Goal: Information Seeking & Learning: Learn about a topic

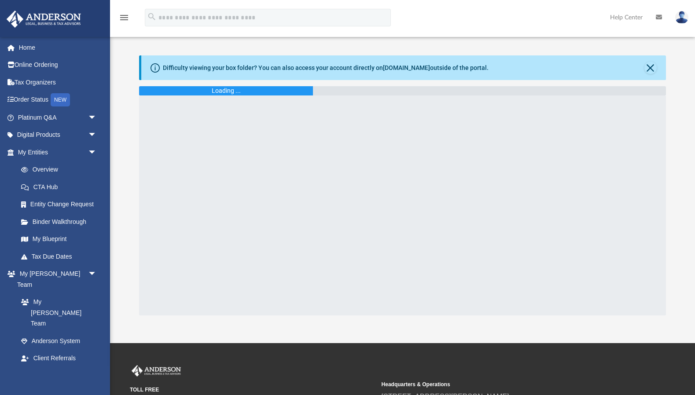
click at [678, 17] on img at bounding box center [682, 17] width 13 height 13
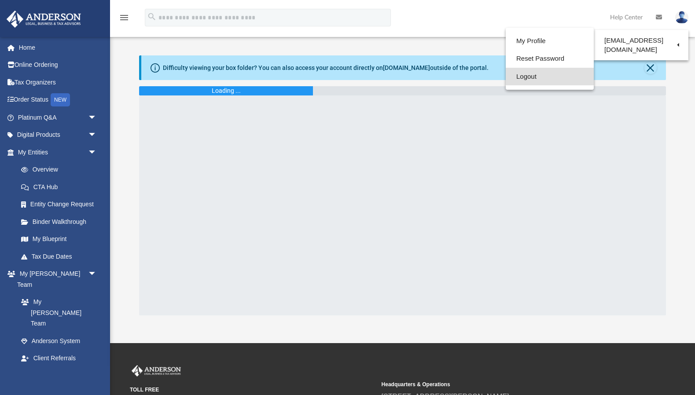
click at [525, 79] on link "Logout" at bounding box center [550, 77] width 88 height 18
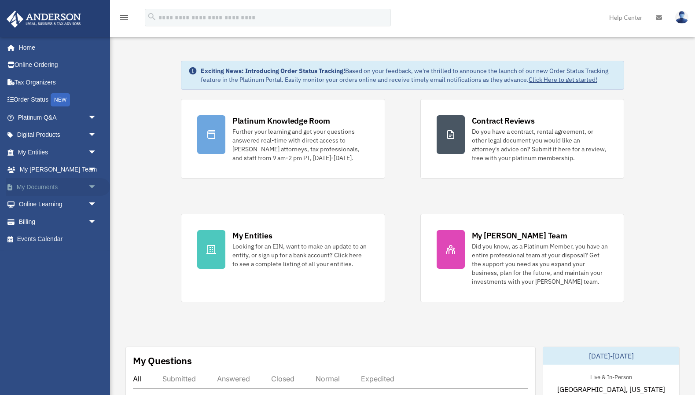
click at [89, 185] on span "arrow_drop_down" at bounding box center [97, 187] width 18 height 18
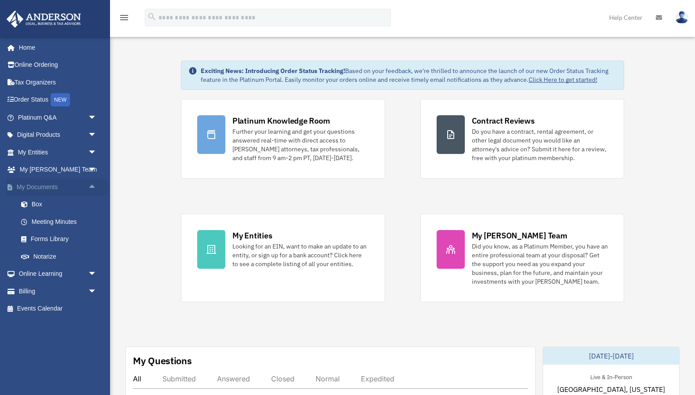
click at [89, 181] on span "arrow_drop_up" at bounding box center [97, 187] width 18 height 18
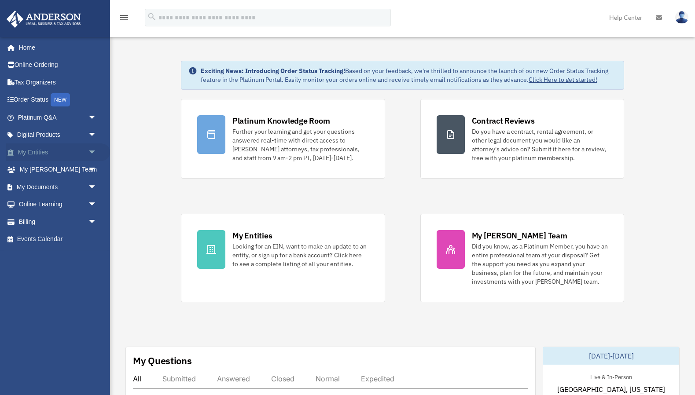
click at [95, 151] on span "arrow_drop_down" at bounding box center [97, 153] width 18 height 18
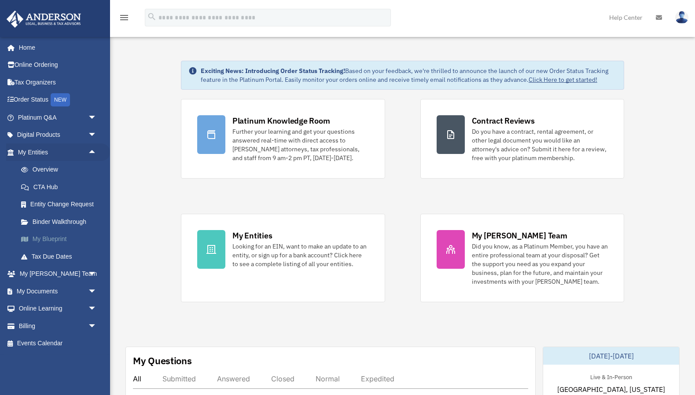
click at [47, 240] on link "My Blueprint" at bounding box center [61, 240] width 98 height 18
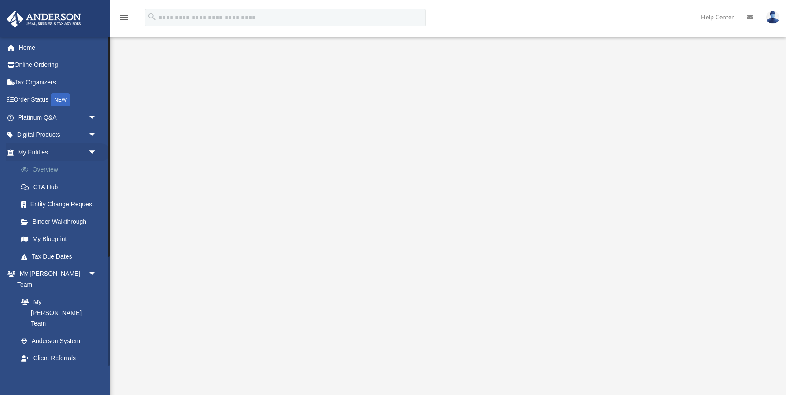
click at [50, 171] on link "Overview" at bounding box center [61, 170] width 98 height 18
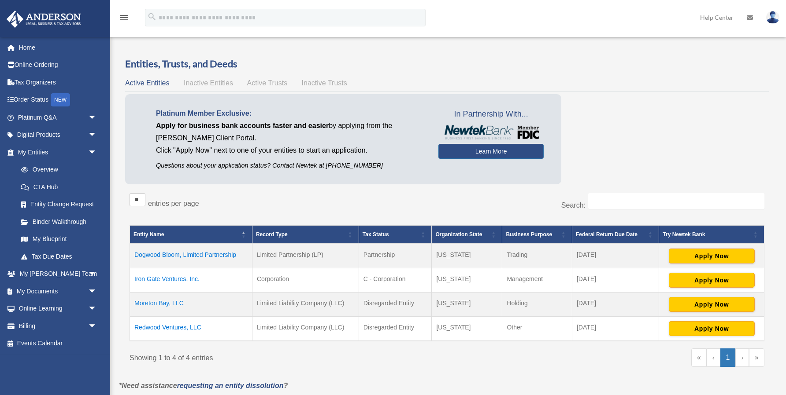
click at [200, 254] on td "Dogwood Bloom, Limited Partnership" at bounding box center [191, 256] width 122 height 25
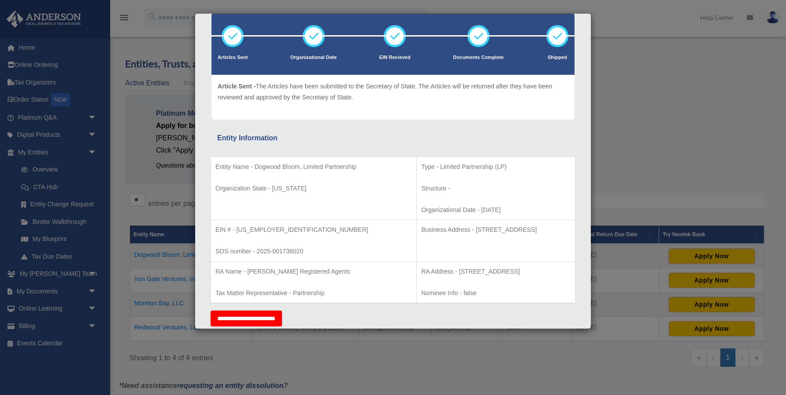
click at [118, 237] on div "Details × Articles Sent Organizational Date" at bounding box center [393, 197] width 786 height 395
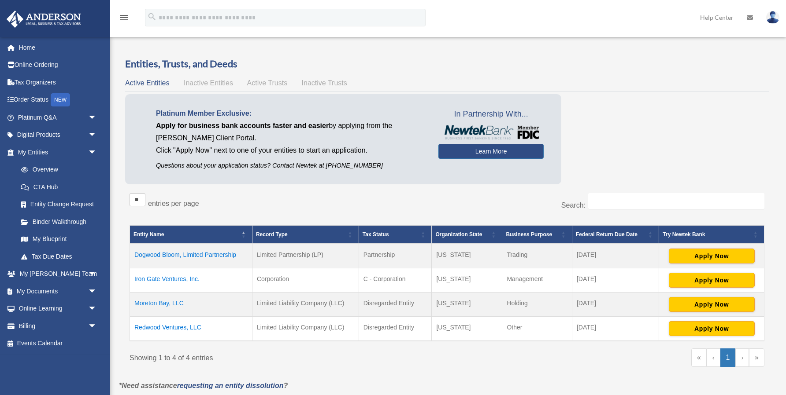
click at [146, 277] on td "Iron Gate Ventures, Inc." at bounding box center [191, 281] width 122 height 24
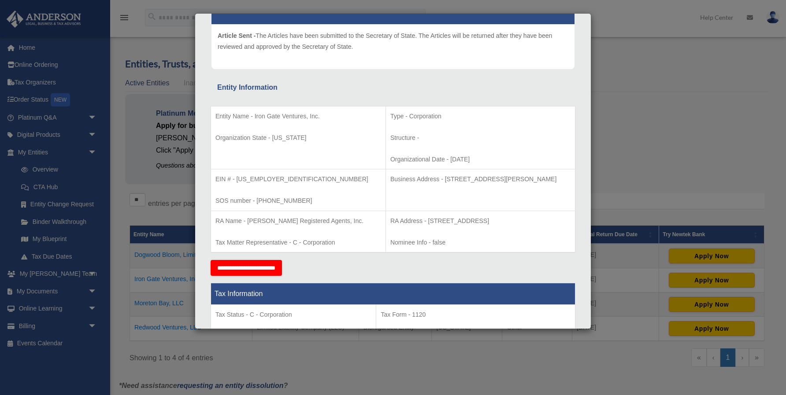
scroll to position [101, 0]
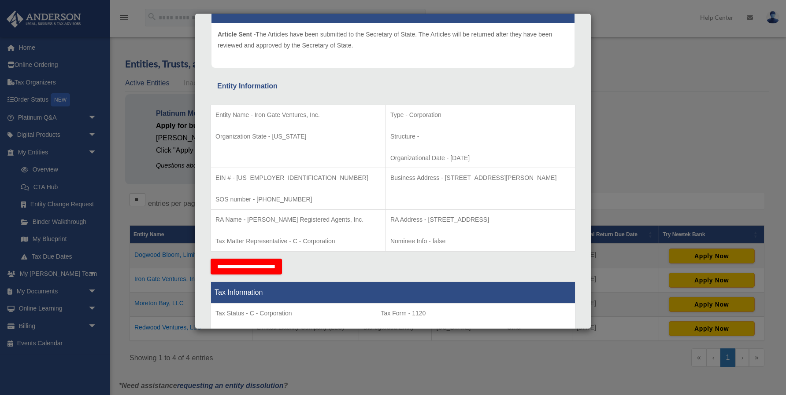
click at [118, 218] on div "Details × Articles Sent Organizational Date" at bounding box center [393, 197] width 786 height 395
